Goal: Communication & Community: Share content

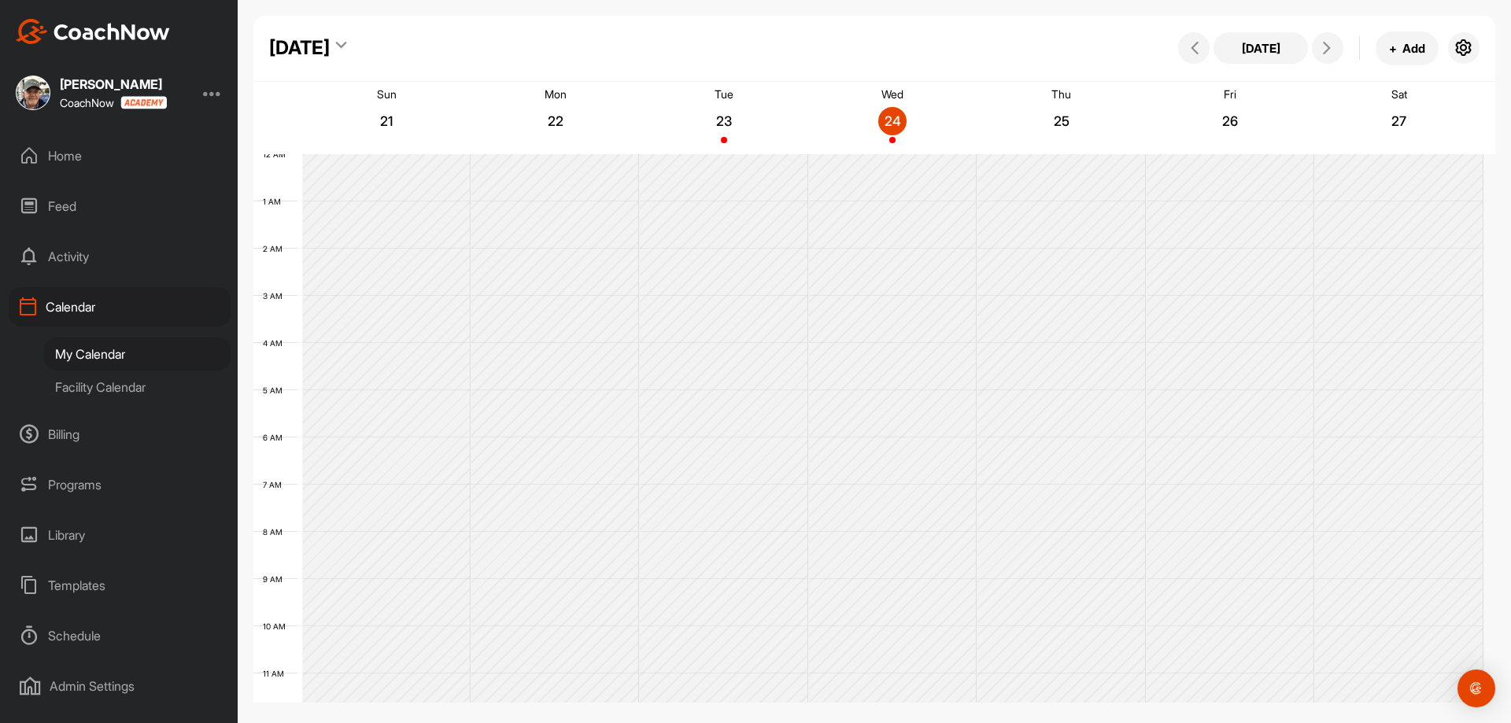
scroll to position [585, 0]
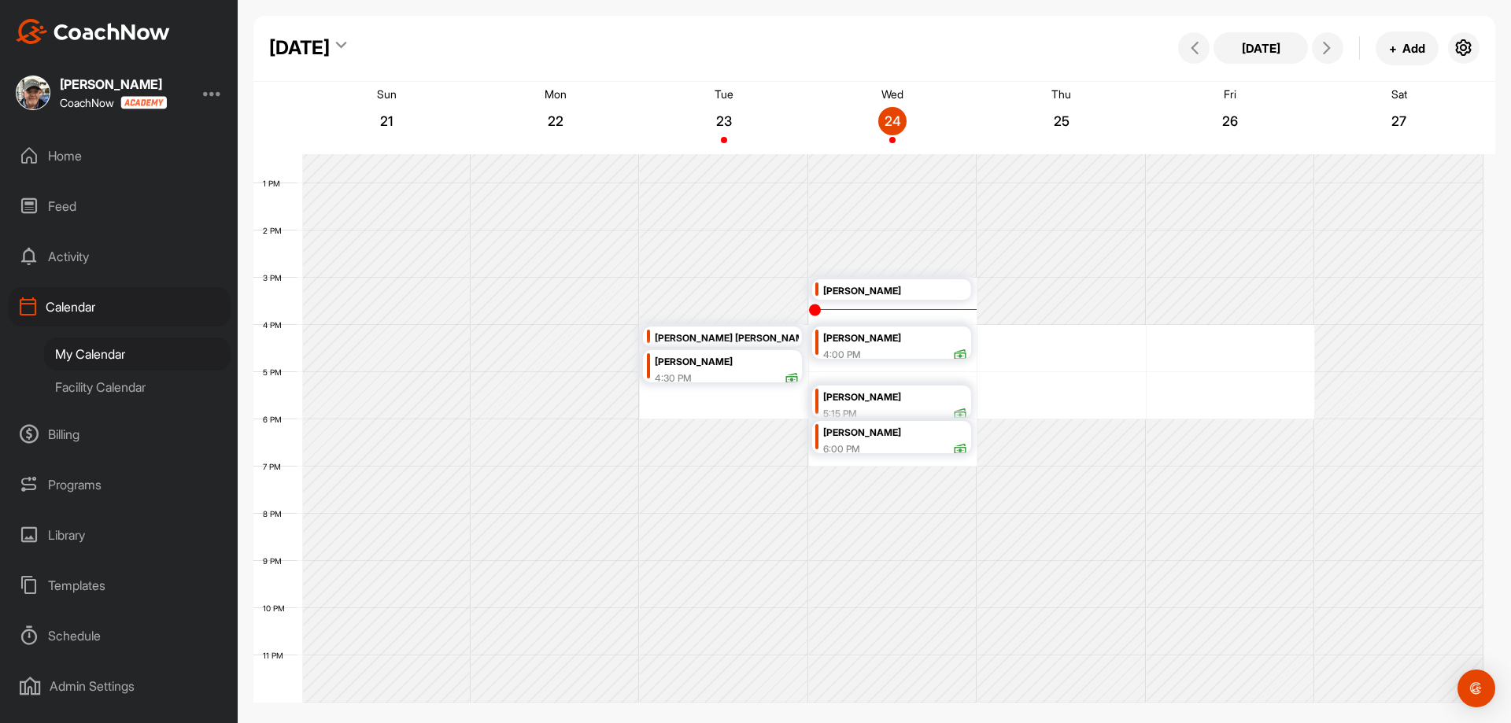
click at [910, 345] on div "[PERSON_NAME]" at bounding box center [895, 339] width 144 height 18
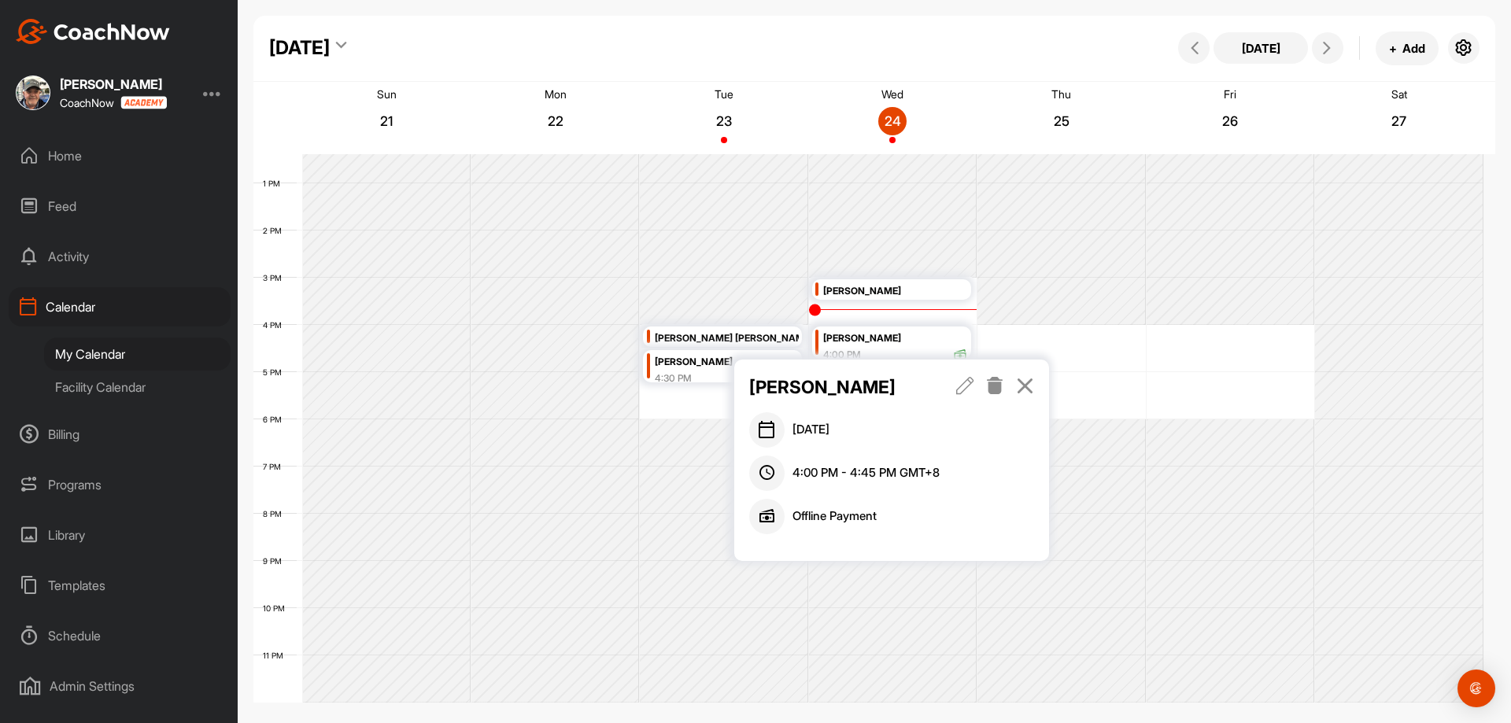
click at [1026, 385] on icon at bounding box center [1025, 385] width 18 height 17
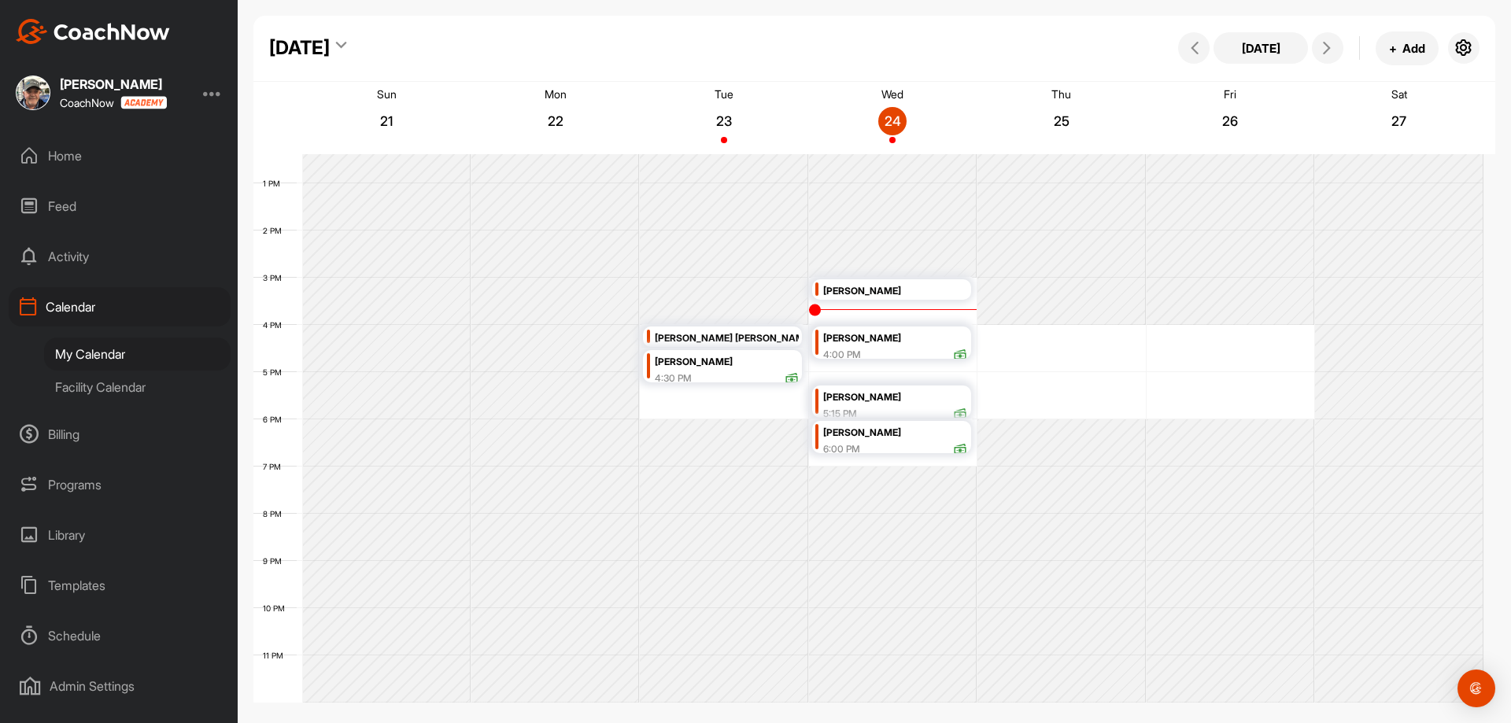
click at [937, 402] on div "[PERSON_NAME]" at bounding box center [895, 398] width 144 height 18
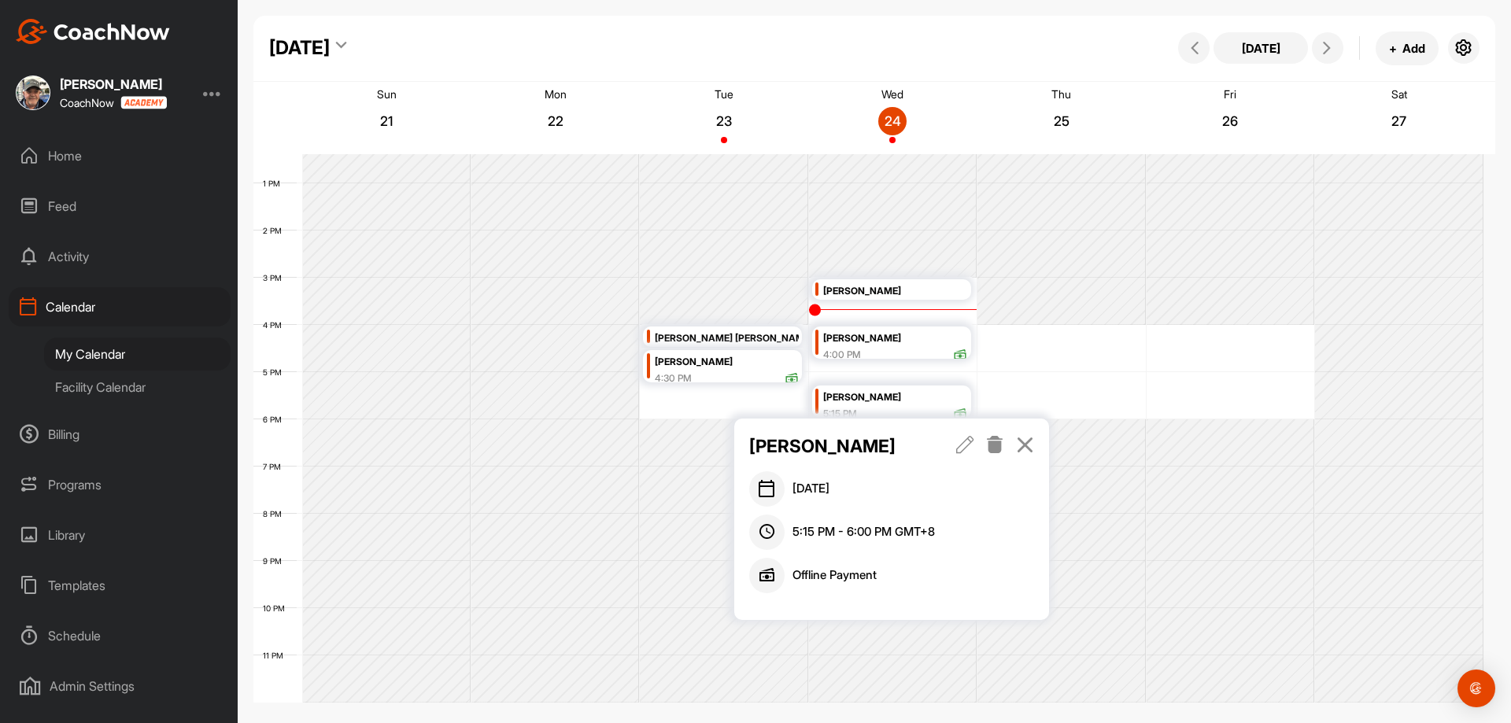
click at [965, 447] on icon at bounding box center [965, 444] width 18 height 17
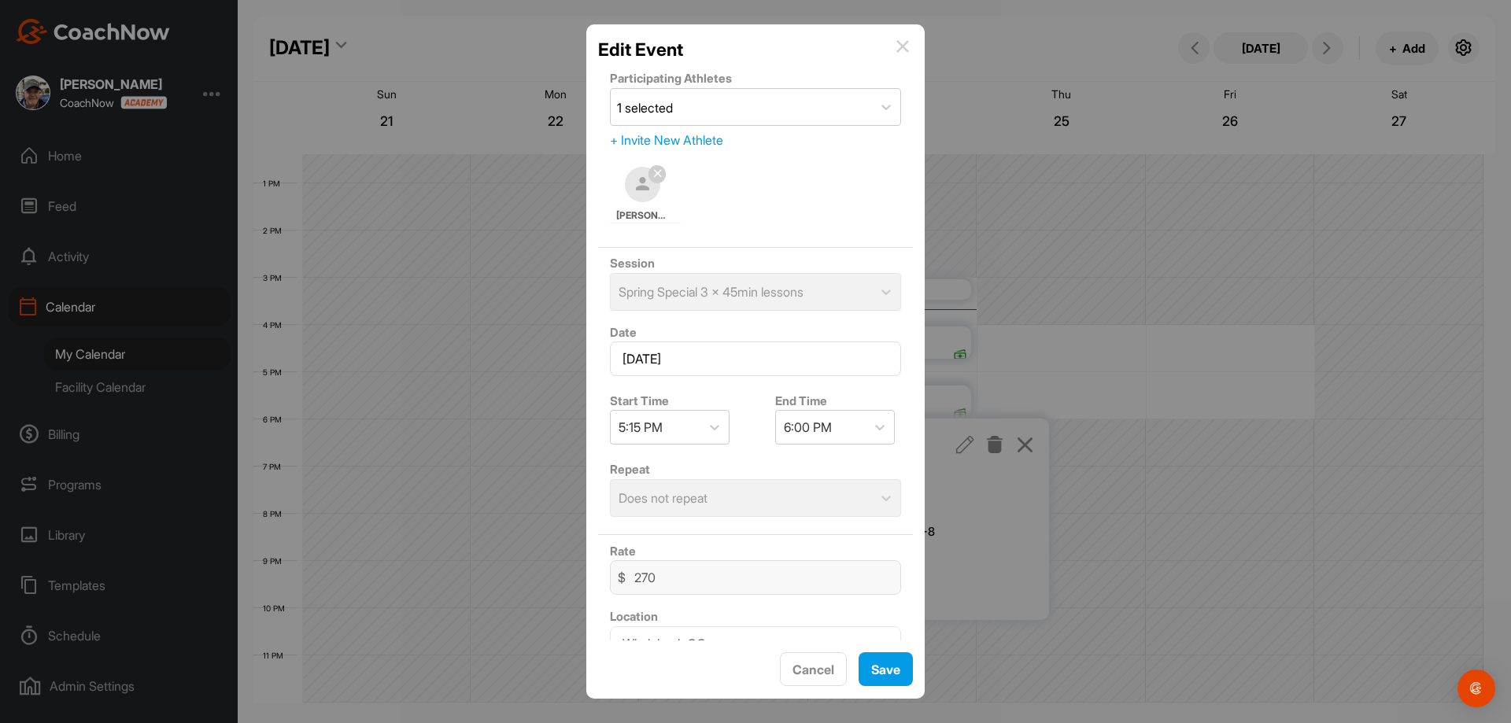
click at [903, 47] on img at bounding box center [902, 46] width 13 height 13
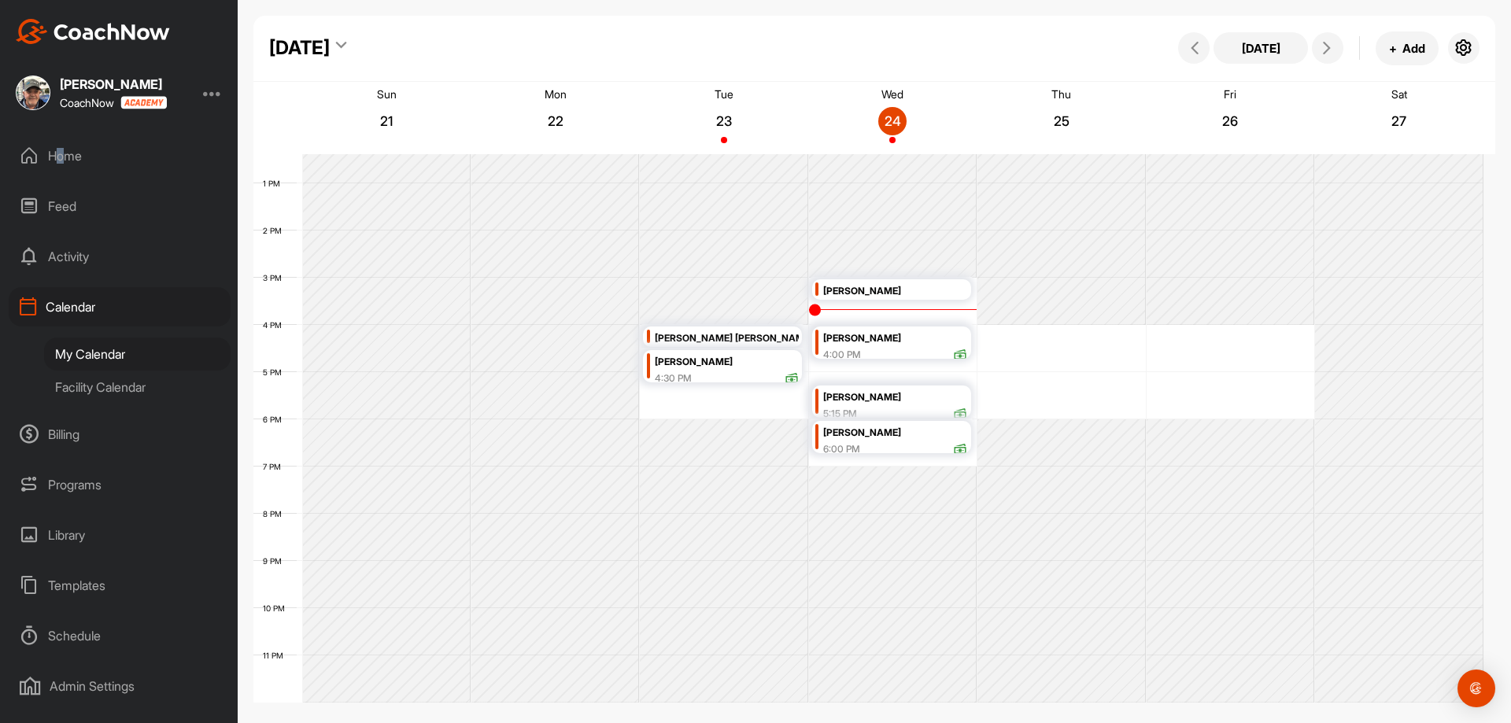
click at [62, 152] on div "Home" at bounding box center [120, 155] width 222 height 39
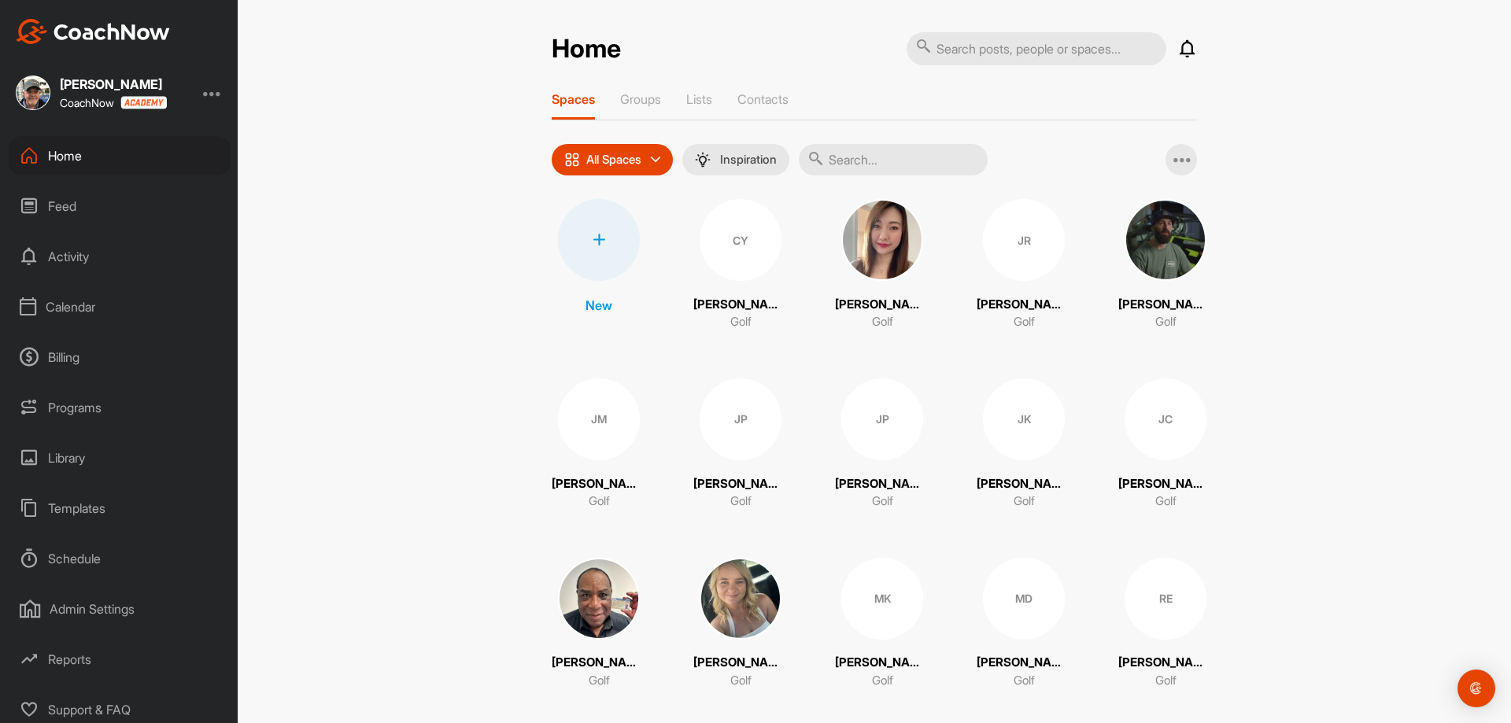
scroll to position [18, 0]
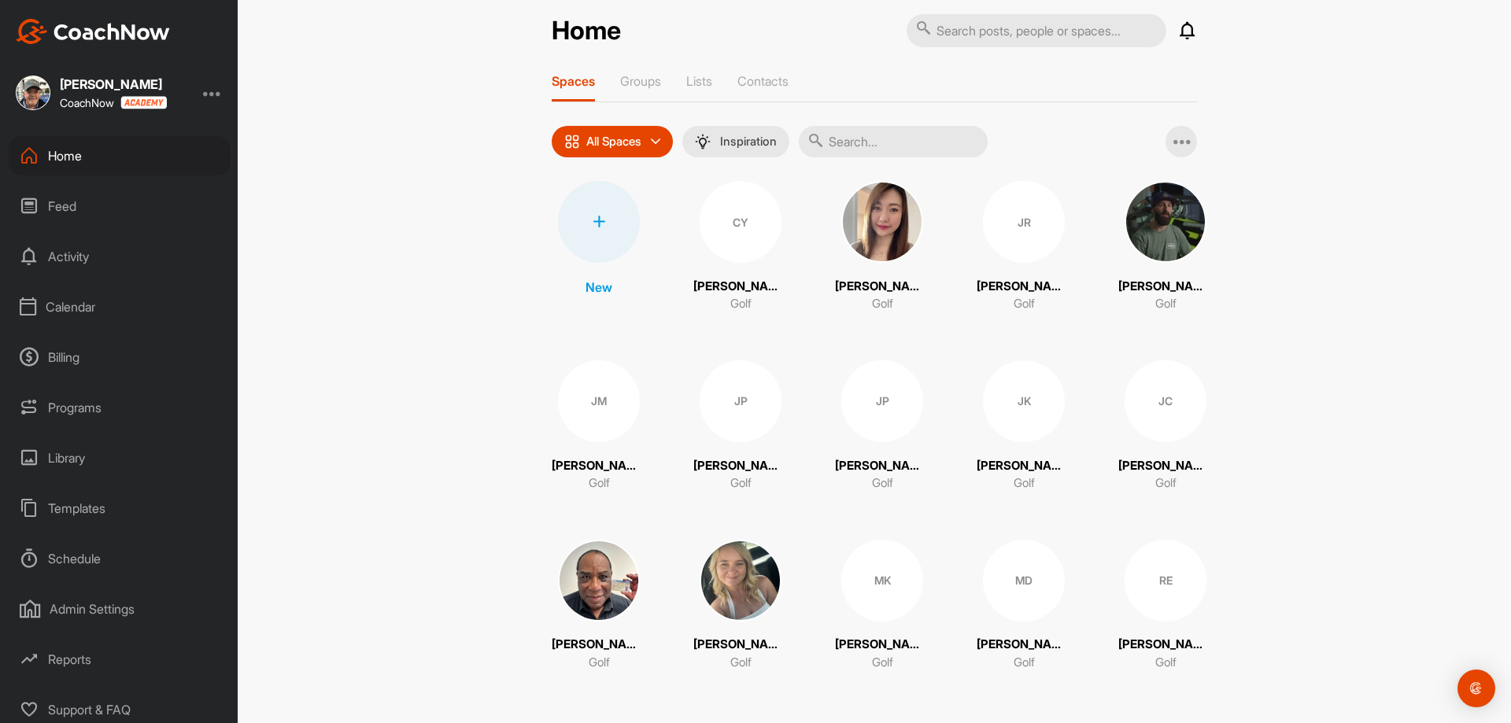
click at [1154, 596] on div "RE" at bounding box center [1165, 581] width 82 height 82
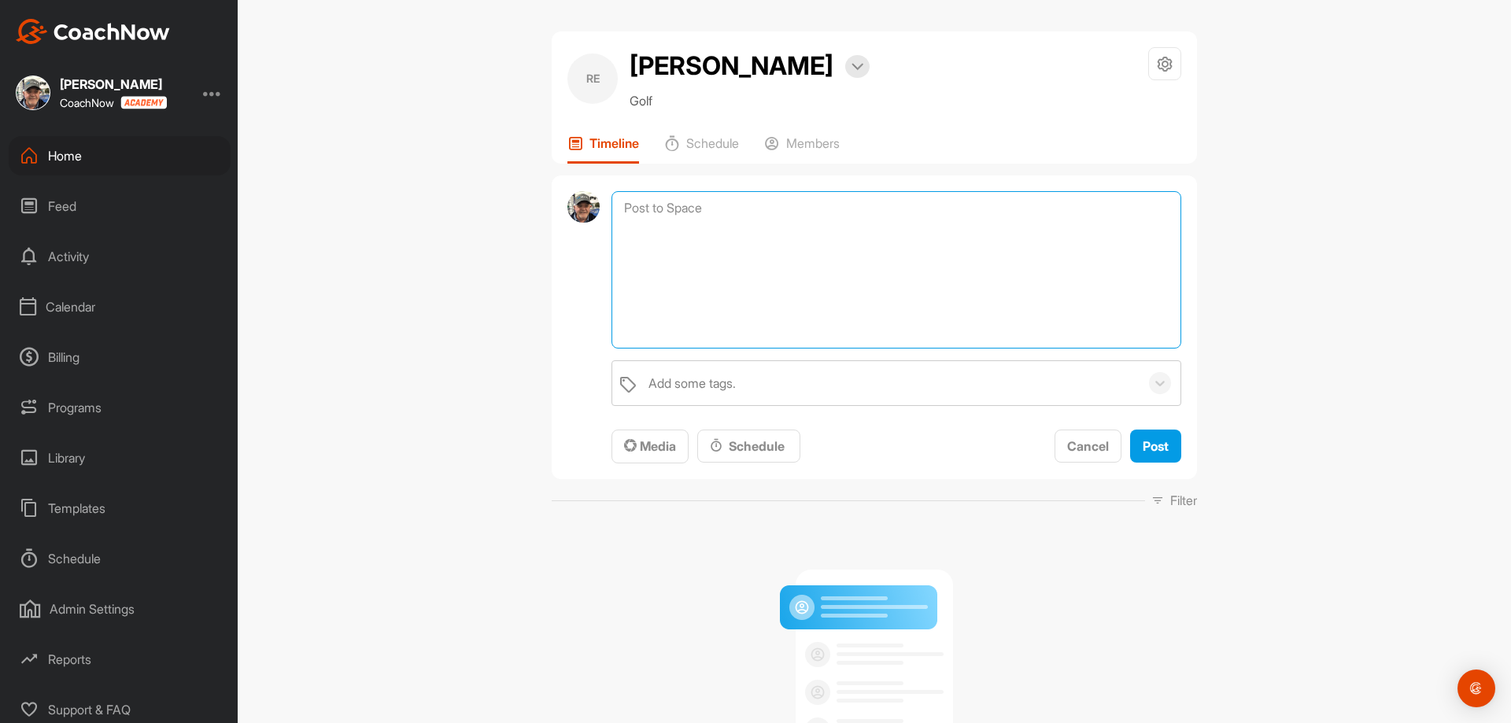
click at [692, 207] on textarea at bounding box center [896, 269] width 570 height 157
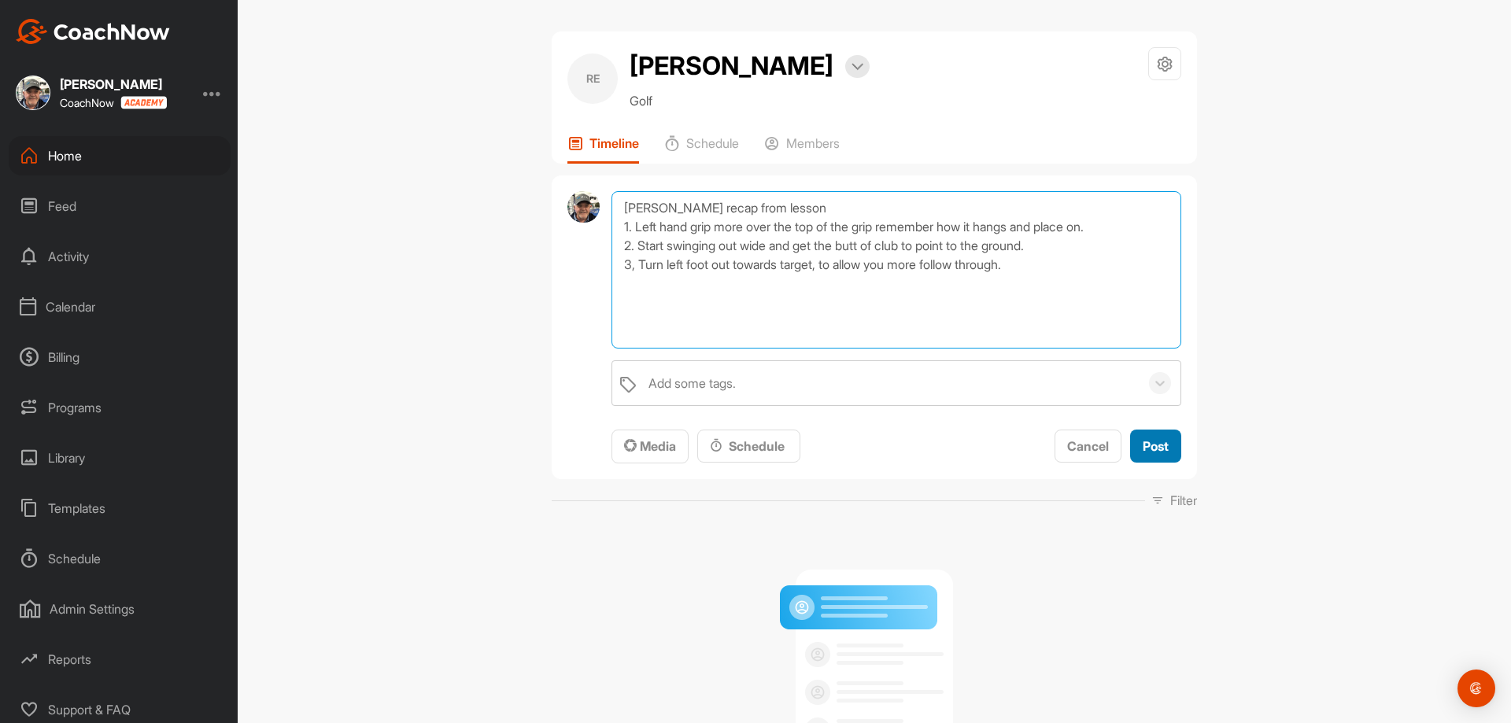
type textarea "[PERSON_NAME] recap from lesson 1. Left hand grip more over the top of the grip…"
click at [1150, 446] on span "Post" at bounding box center [1156, 446] width 26 height 16
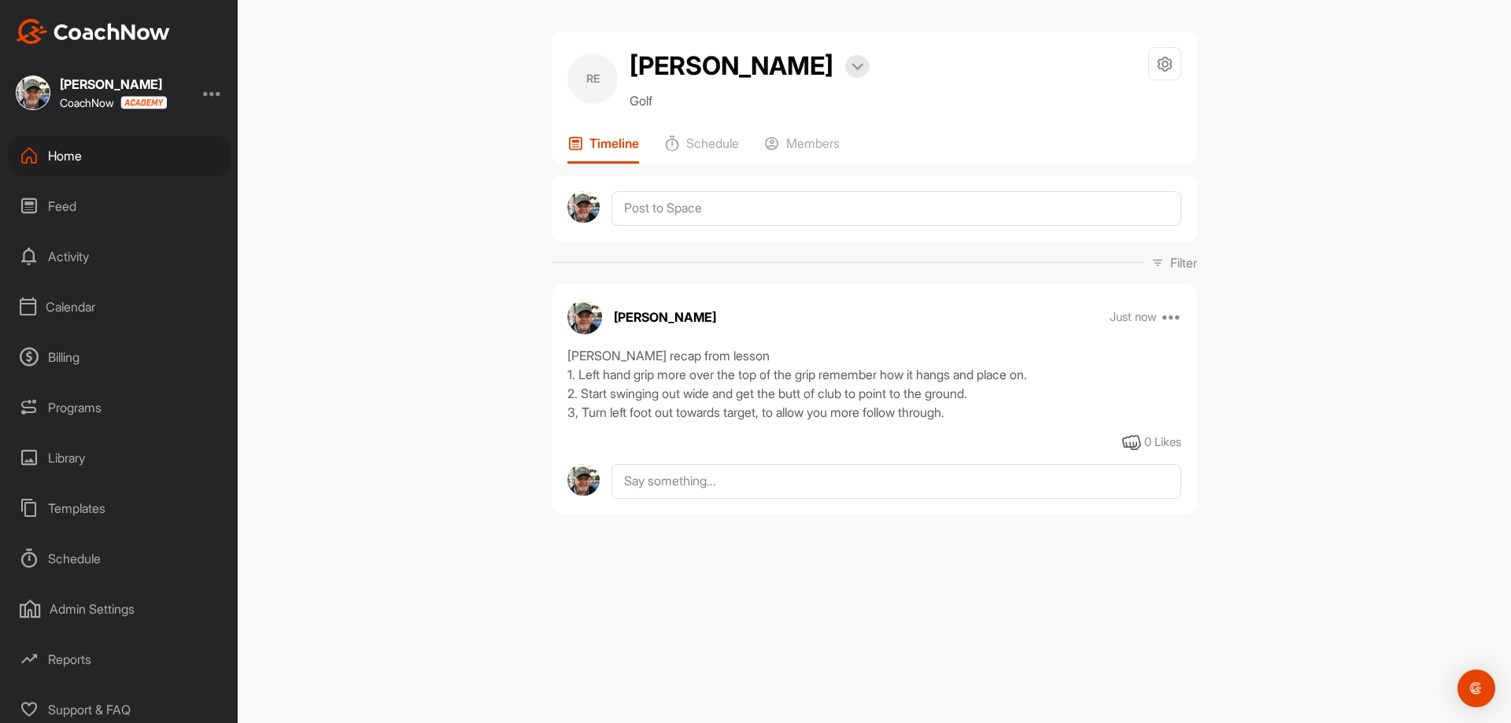
click at [82, 311] on div "Calendar" at bounding box center [120, 306] width 222 height 39
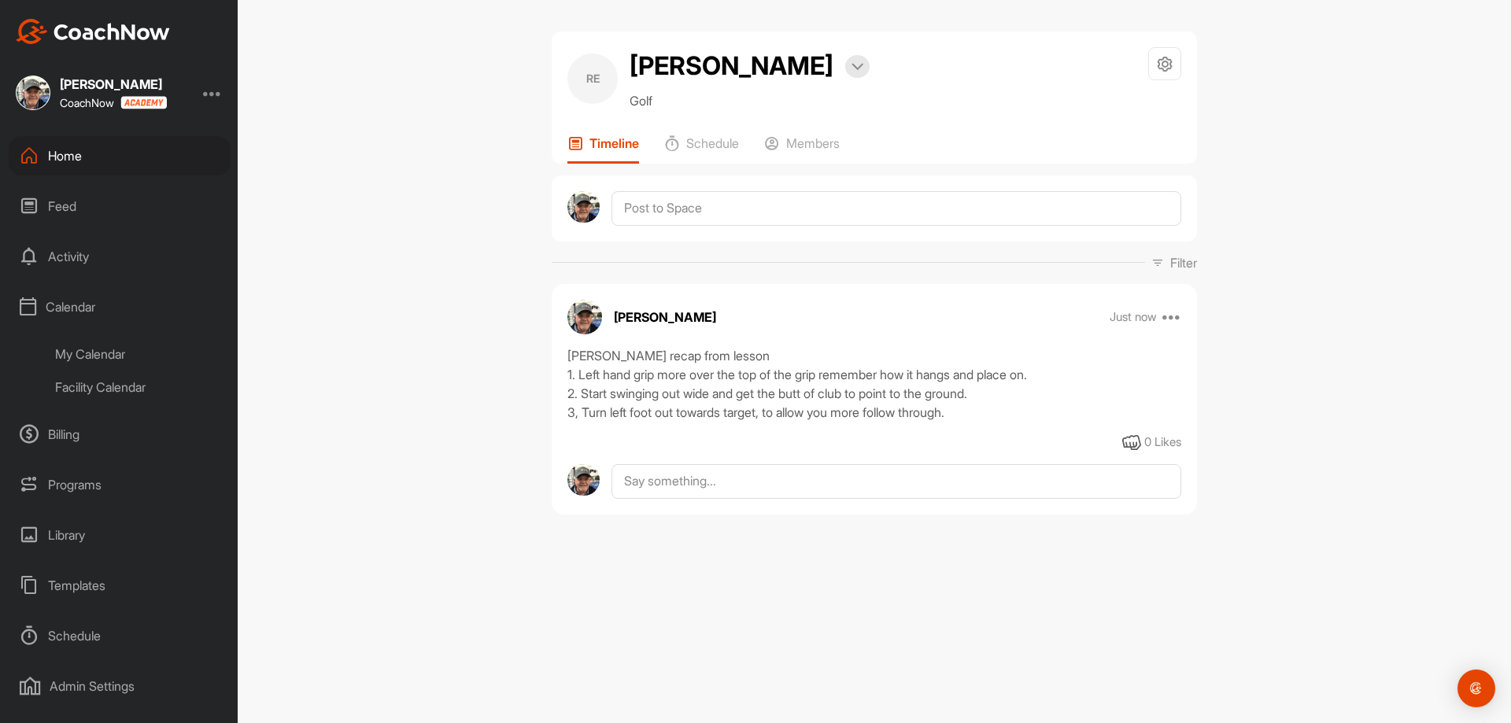
click at [90, 356] on div "My Calendar" at bounding box center [137, 354] width 186 height 33
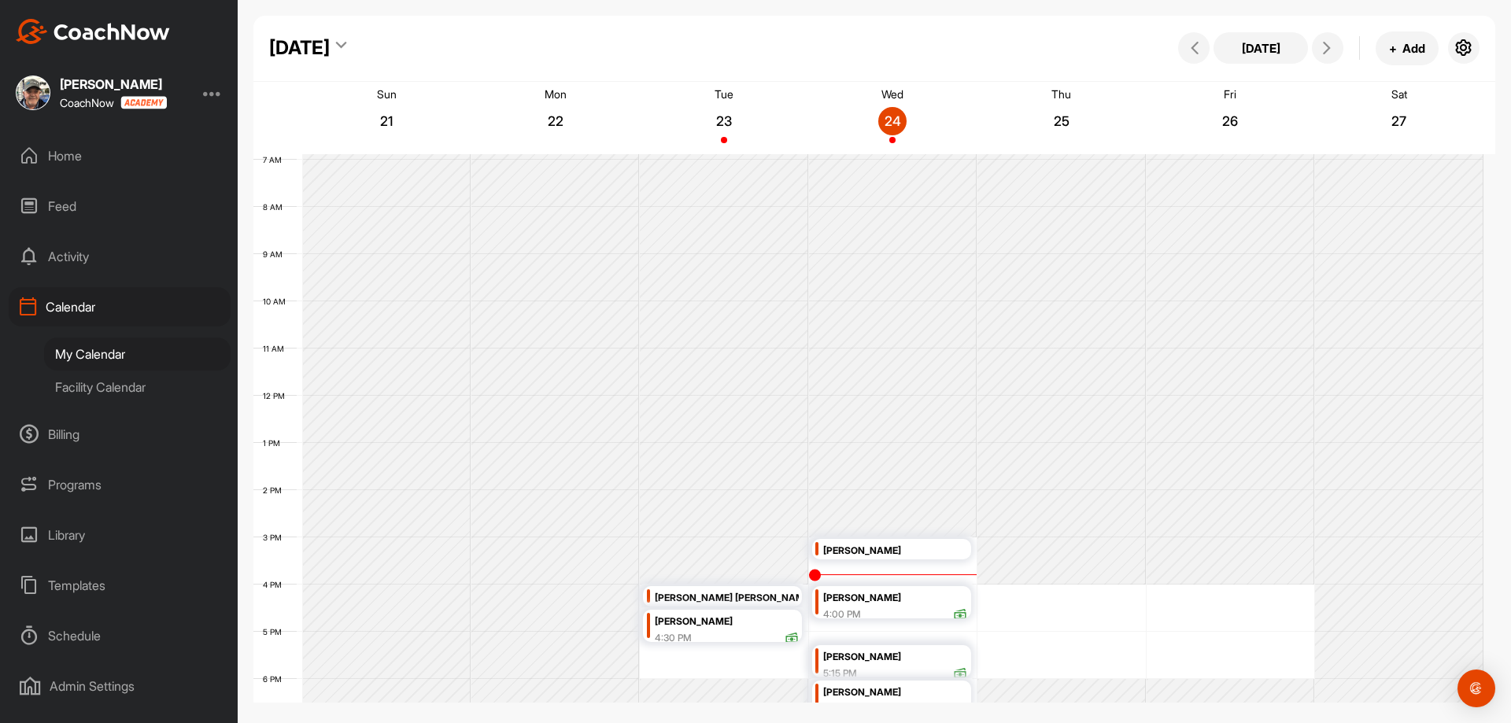
scroll to position [351, 0]
